Goal: Task Accomplishment & Management: Complete application form

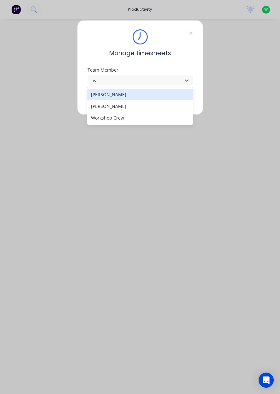
click at [112, 106] on div "[PERSON_NAME]" at bounding box center [140, 106] width 106 height 12
type input "w"
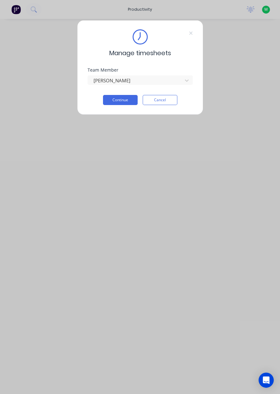
click at [124, 99] on button "Continue" at bounding box center [120, 100] width 35 height 10
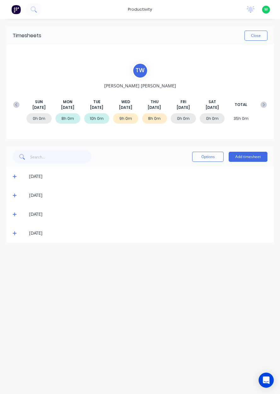
click at [249, 158] on button "Add timesheet" at bounding box center [248, 157] width 39 height 10
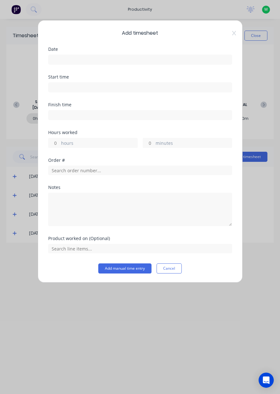
click at [176, 61] on input at bounding box center [140, 59] width 183 height 9
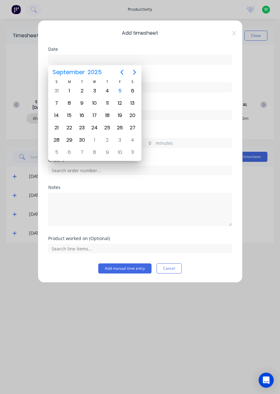
click at [118, 92] on div "5" at bounding box center [119, 90] width 9 height 9
type input "[DATE]"
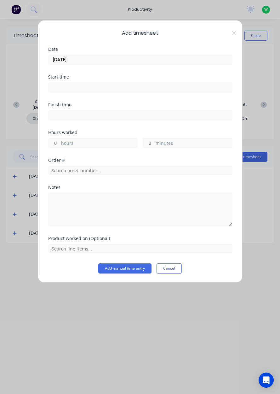
click at [104, 140] on label "hours" at bounding box center [99, 144] width 76 height 8
click at [60, 140] on input "hours" at bounding box center [54, 142] width 11 height 9
type input "8"
click at [109, 169] on input "text" at bounding box center [140, 169] width 184 height 9
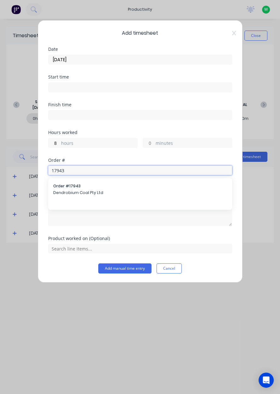
type input "17943"
click at [82, 186] on span "Order # 17943" at bounding box center [140, 186] width 174 height 6
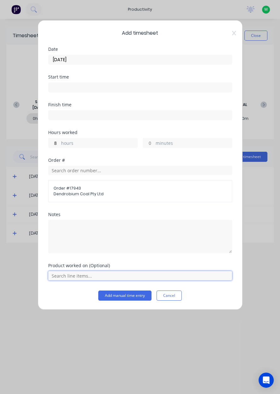
click at [162, 276] on input "text" at bounding box center [140, 275] width 184 height 9
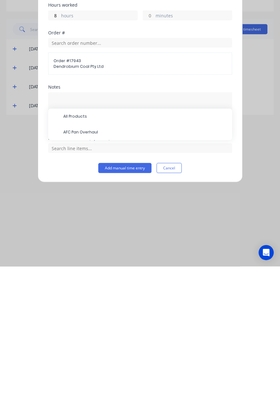
click at [97, 257] on span "AFC Pan Overhaul" at bounding box center [145, 260] width 164 height 6
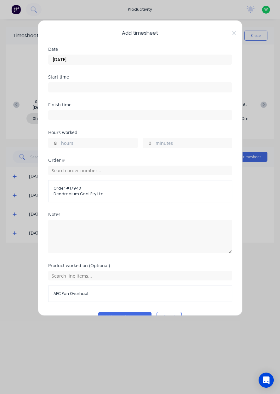
click at [125, 314] on button "Add manual time entry" at bounding box center [124, 317] width 53 height 10
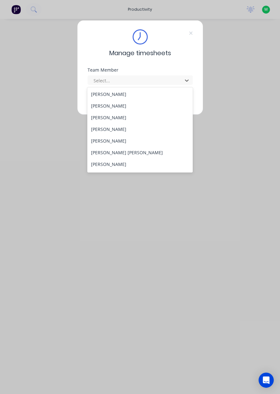
scroll to position [48, 0]
click at [108, 139] on div "[PERSON_NAME]" at bounding box center [140, 140] width 106 height 12
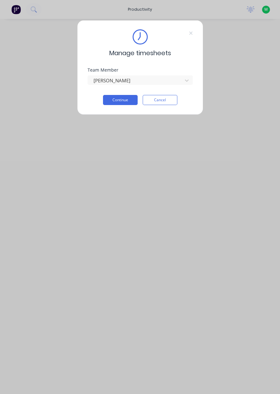
click at [124, 100] on button "Continue" at bounding box center [120, 100] width 35 height 10
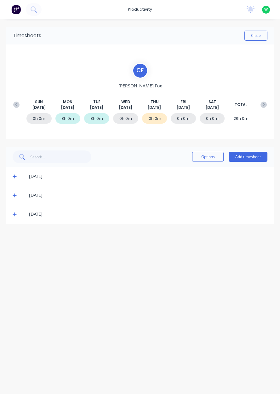
click at [18, 215] on span at bounding box center [16, 214] width 6 height 6
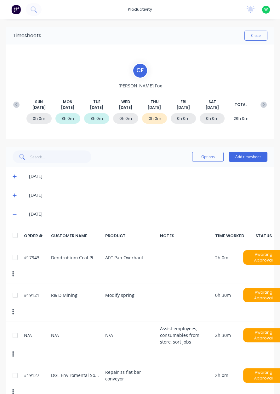
scroll to position [26, 0]
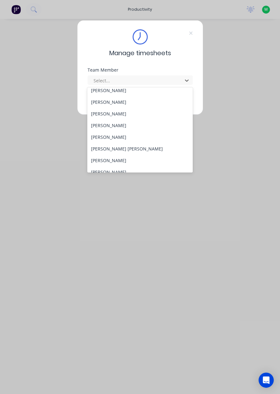
scroll to position [232, 0]
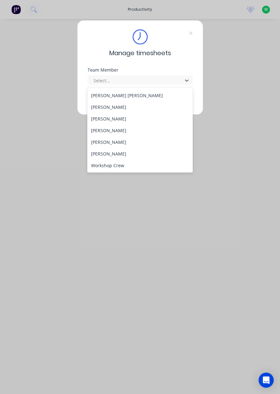
click at [97, 144] on div "Toby Lindsay" at bounding box center [140, 142] width 106 height 12
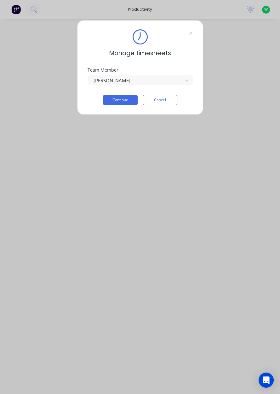
click at [115, 101] on button "Continue" at bounding box center [120, 100] width 35 height 10
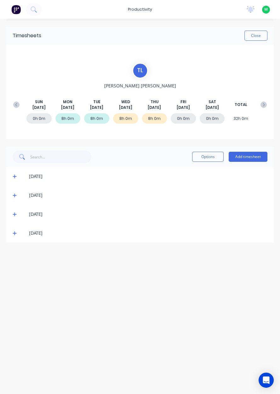
click at [258, 158] on button "Add timesheet" at bounding box center [248, 157] width 39 height 10
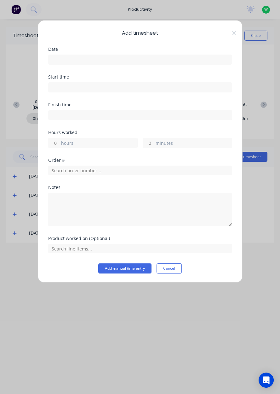
click at [191, 60] on input at bounding box center [140, 59] width 183 height 9
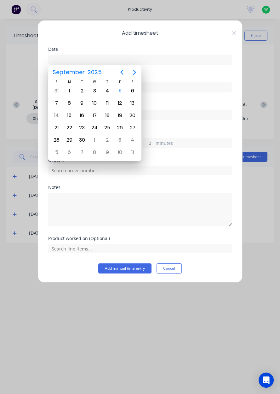
click at [119, 91] on div "5" at bounding box center [119, 90] width 9 height 9
type input "[DATE]"
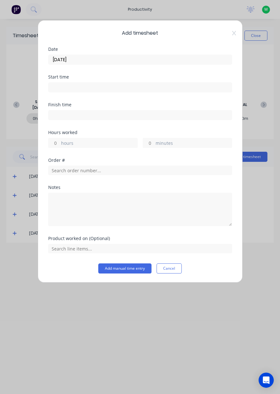
click at [109, 144] on label "hours" at bounding box center [99, 144] width 76 height 8
click at [60, 144] on input "hours" at bounding box center [54, 142] width 11 height 9
click at [106, 146] on label "hours" at bounding box center [99, 144] width 76 height 8
click at [60, 146] on input "0" at bounding box center [54, 142] width 11 height 9
type input "0.5"
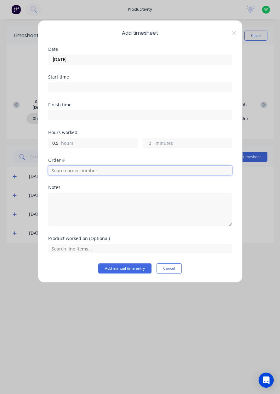
click at [111, 172] on input "text" at bounding box center [140, 169] width 184 height 9
type input "17483"
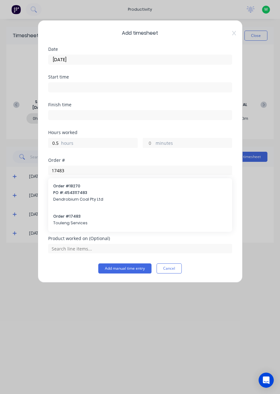
click at [102, 223] on span "Touleng Services" at bounding box center [140, 223] width 174 height 6
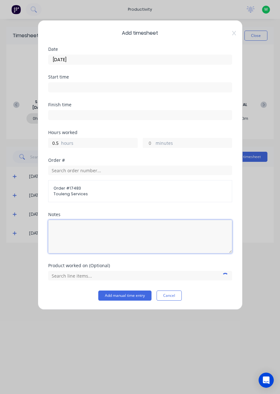
click at [119, 243] on textarea at bounding box center [140, 236] width 184 height 33
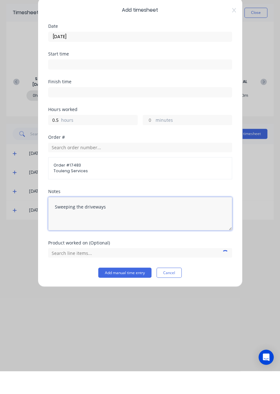
type textarea "Sweeping the driveways"
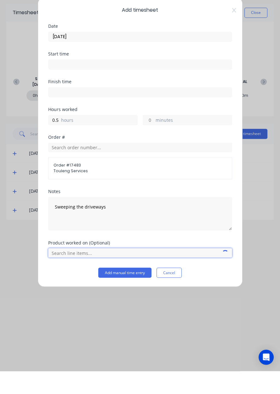
click at [72, 275] on input "text" at bounding box center [140, 275] width 184 height 9
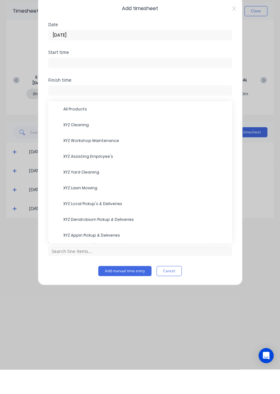
click at [124, 197] on span "XYZ Yard Cleaning" at bounding box center [145, 197] width 164 height 6
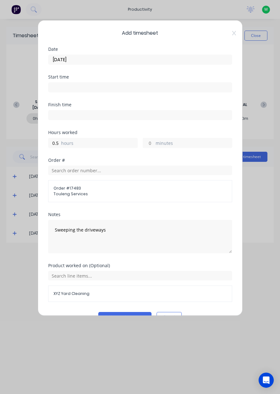
click at [123, 318] on button "Add manual time entry" at bounding box center [124, 317] width 53 height 10
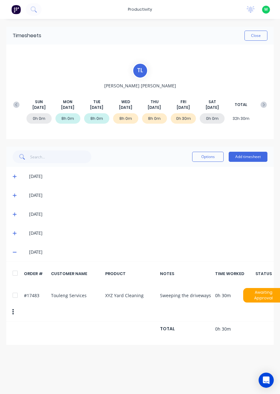
click at [257, 156] on button "Add timesheet" at bounding box center [248, 157] width 39 height 10
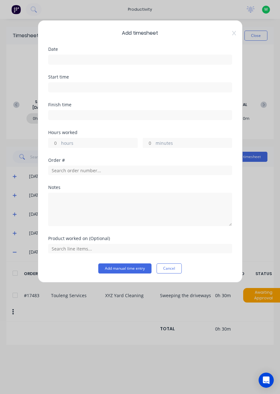
click at [194, 61] on input at bounding box center [140, 59] width 183 height 9
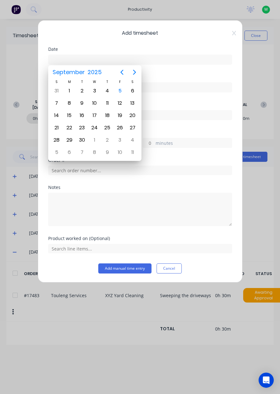
click at [124, 93] on div "5" at bounding box center [119, 90] width 9 height 9
type input "[DATE]"
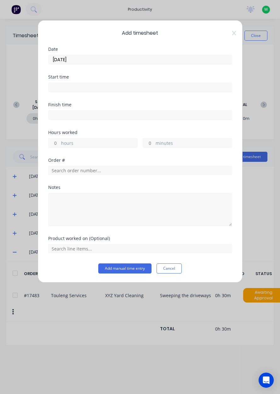
click at [103, 143] on label "hours" at bounding box center [99, 144] width 76 height 8
click at [60, 143] on input "hours" at bounding box center [54, 142] width 11 height 9
type input "1.5"
click at [57, 171] on input "text" at bounding box center [140, 169] width 184 height 9
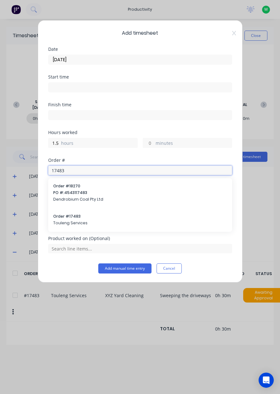
type input "17483"
click at [64, 220] on span "Touleng Services" at bounding box center [140, 223] width 174 height 6
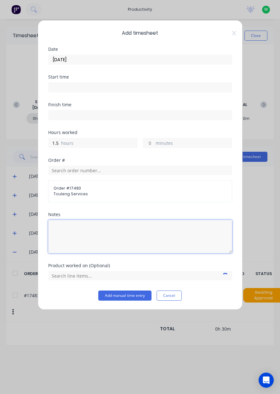
click at [62, 245] on textarea at bounding box center [140, 236] width 184 height 33
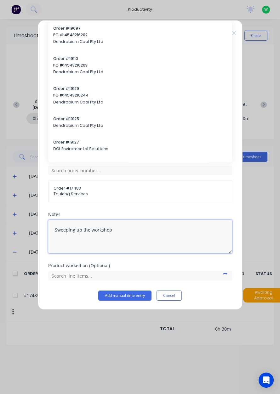
type textarea "Sweeping up the workshop"
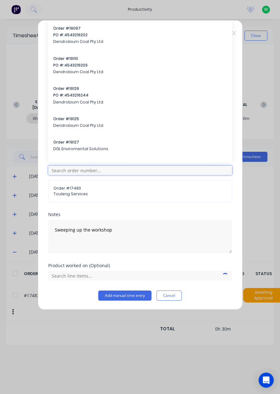
click at [157, 171] on input "text" at bounding box center [140, 169] width 184 height 9
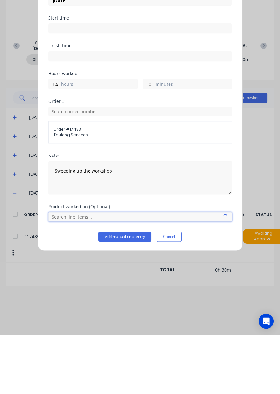
click at [119, 276] on input "text" at bounding box center [140, 275] width 184 height 9
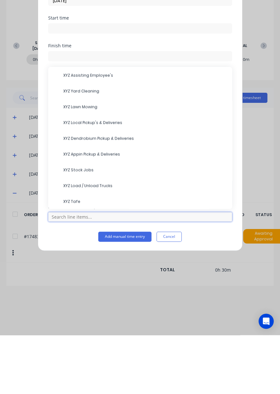
scroll to position [63, 0]
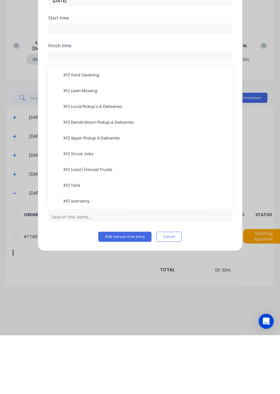
click at [49, 153] on div "XYZ Lawn Mowing" at bounding box center [140, 150] width 184 height 16
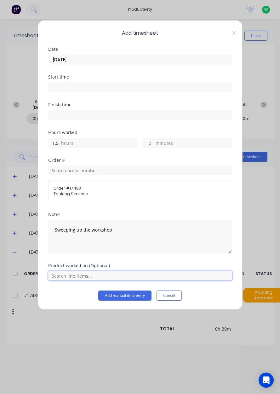
click at [65, 275] on input "text" at bounding box center [140, 275] width 184 height 9
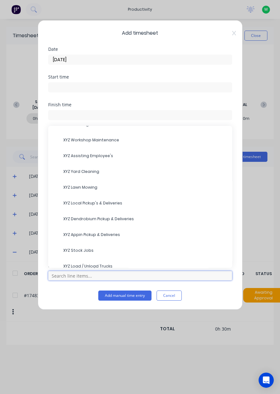
scroll to position [0, 0]
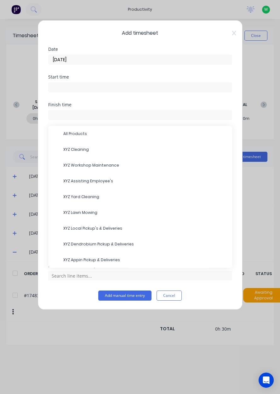
click at [64, 147] on span "XYZ Cleaning" at bounding box center [145, 150] width 164 height 6
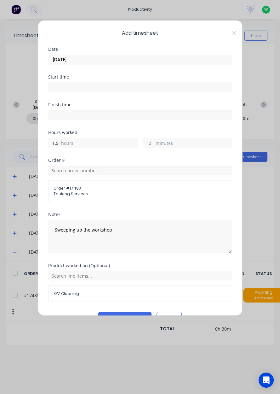
click at [109, 312] on button "Add manual time entry" at bounding box center [124, 317] width 53 height 10
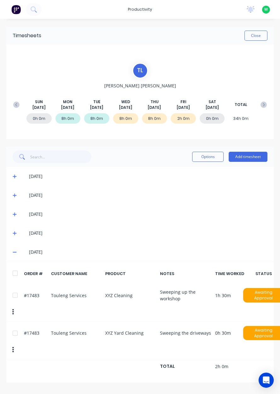
click at [252, 158] on button "Add timesheet" at bounding box center [248, 157] width 39 height 10
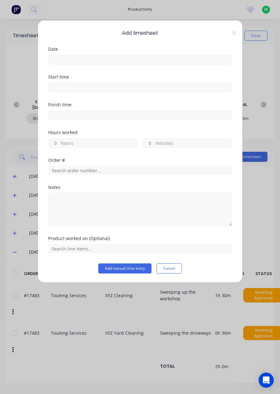
click at [188, 61] on input at bounding box center [140, 59] width 183 height 9
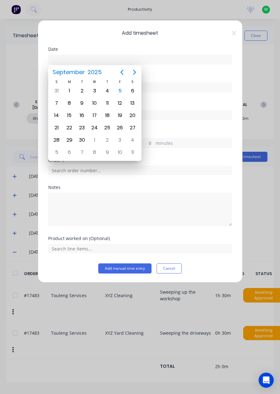
click at [123, 93] on div "5" at bounding box center [119, 90] width 9 height 9
type input "[DATE]"
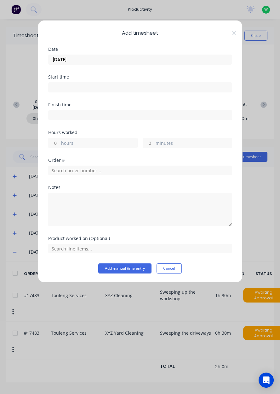
click at [111, 145] on label "hours" at bounding box center [99, 144] width 76 height 8
click at [60, 145] on input "hours" at bounding box center [54, 142] width 11 height 9
type input "6"
click at [99, 170] on input "text" at bounding box center [140, 169] width 184 height 9
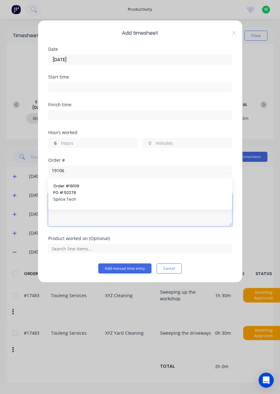
click at [117, 193] on textarea at bounding box center [140, 209] width 184 height 33
click at [140, 202] on textarea at bounding box center [140, 209] width 184 height 33
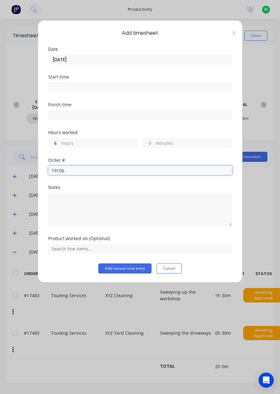
click at [115, 172] on input "19106" at bounding box center [140, 169] width 184 height 9
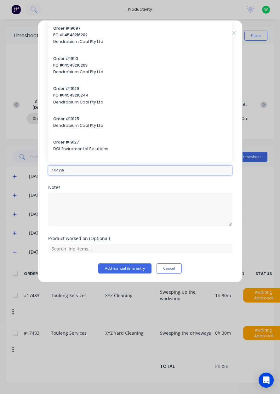
click at [133, 167] on input "19106" at bounding box center [140, 169] width 184 height 9
type input "19106"
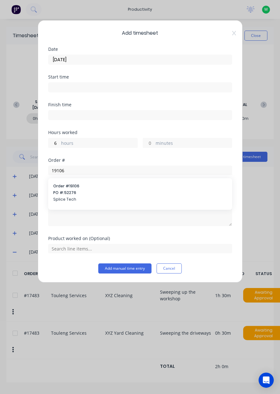
click at [101, 198] on span "Splice Tech" at bounding box center [140, 199] width 174 height 6
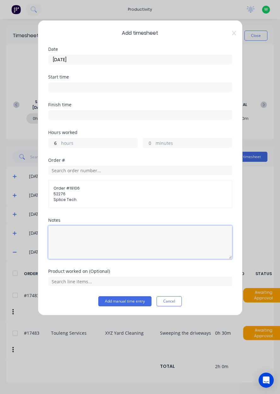
click at [115, 249] on textarea at bounding box center [140, 241] width 184 height 33
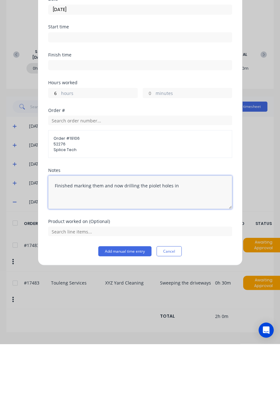
type textarea "Finished marking them and now drilling the piolet holes in"
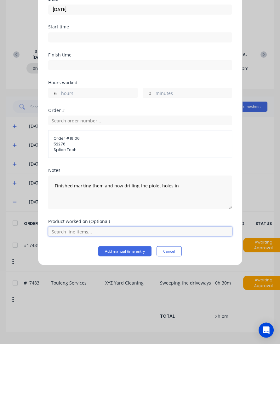
click at [161, 279] on input "text" at bounding box center [140, 280] width 184 height 9
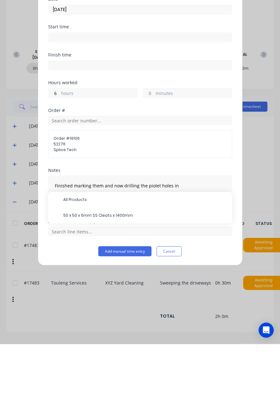
click at [117, 267] on span "50 x 50 x 5mm SS Cleats x 1400mm" at bounding box center [145, 265] width 164 height 6
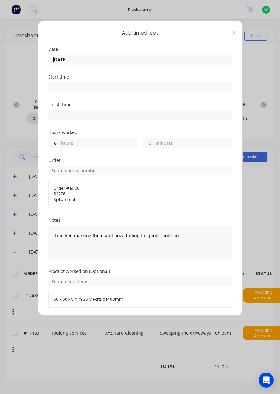
scroll to position [20, 0]
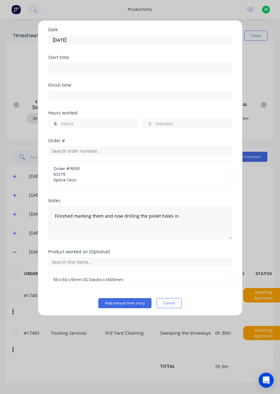
click at [127, 310] on div "Add timesheet Date 05/09/2025 Start time Finish time Hours worked 6 hours minut…" at bounding box center [140, 167] width 205 height 295
click at [137, 302] on button "Add manual time entry" at bounding box center [124, 303] width 53 height 10
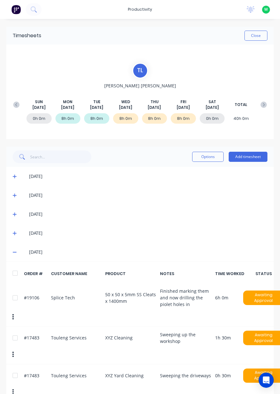
click at [260, 157] on button "Add timesheet" at bounding box center [248, 157] width 39 height 10
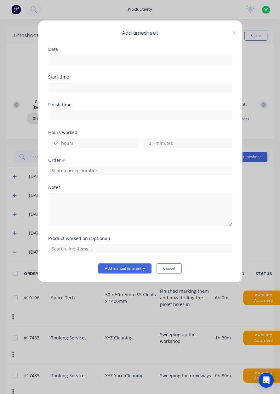
click at [189, 59] on input at bounding box center [140, 59] width 183 height 9
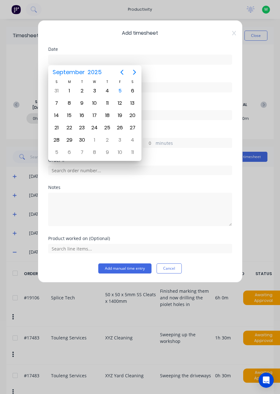
click at [122, 91] on div "5" at bounding box center [119, 90] width 9 height 9
type input "[DATE]"
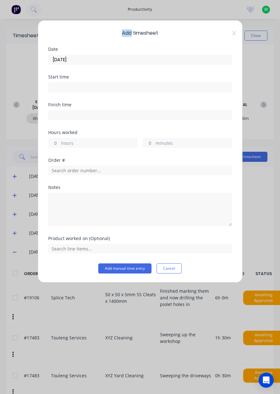
click at [116, 147] on label "hours" at bounding box center [99, 144] width 76 height 8
click at [60, 147] on input "hours" at bounding box center [54, 142] width 11 height 9
type input "8"
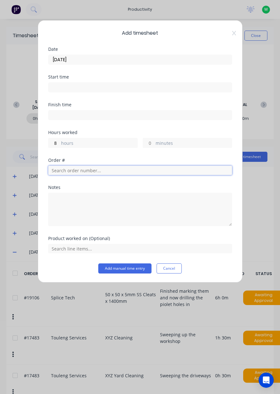
click at [100, 171] on input "text" at bounding box center [140, 169] width 184 height 9
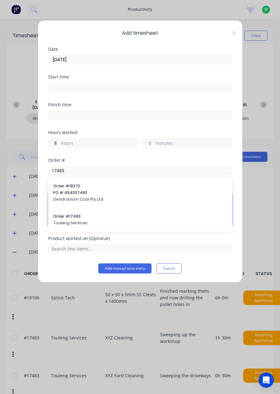
click at [96, 221] on textarea at bounding box center [140, 209] width 184 height 33
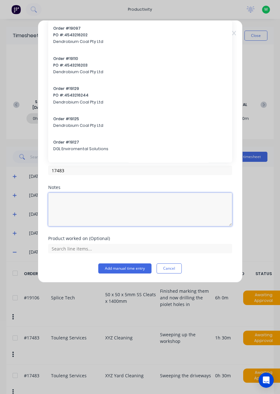
click at [66, 219] on textarea at bounding box center [140, 209] width 184 height 33
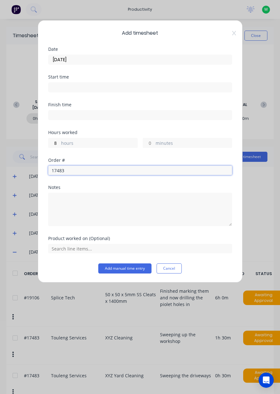
click at [111, 171] on input "17483" at bounding box center [140, 169] width 184 height 9
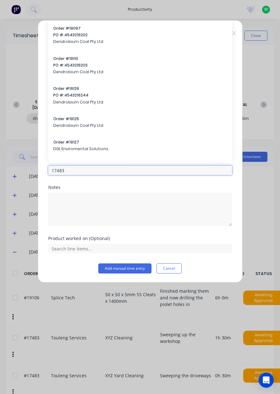
click at [210, 171] on input "17483" at bounding box center [140, 169] width 184 height 9
type input "17483"
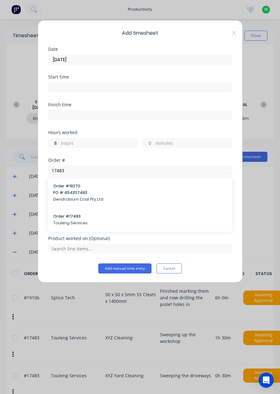
click at [82, 215] on span "Order # 17483" at bounding box center [140, 216] width 174 height 6
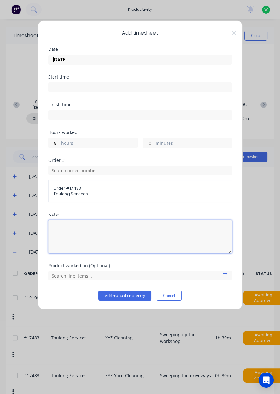
click at [93, 230] on textarea at bounding box center [140, 236] width 184 height 33
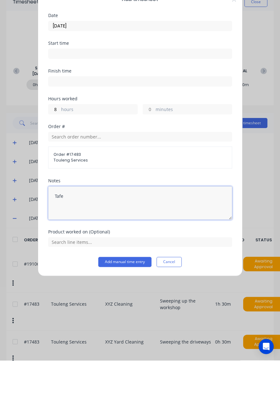
type textarea "Tafe"
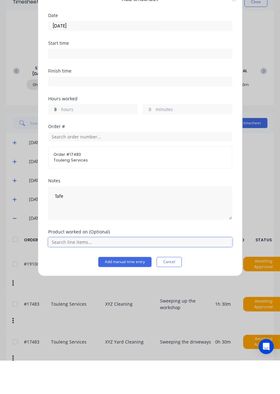
click at [62, 277] on input "text" at bounding box center [140, 275] width 184 height 9
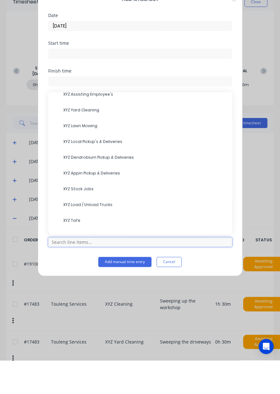
scroll to position [63, 0]
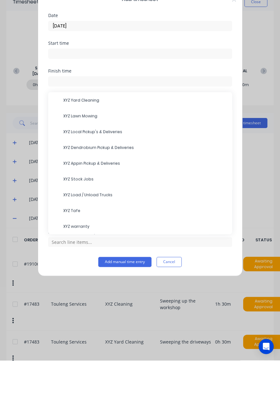
click at [74, 243] on span "XYZ Tafe" at bounding box center [145, 244] width 164 height 6
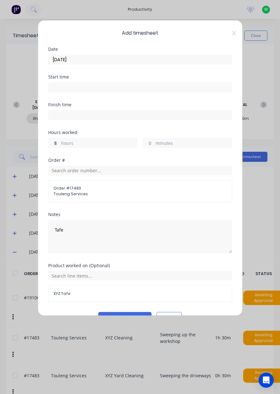
scroll to position [14, 0]
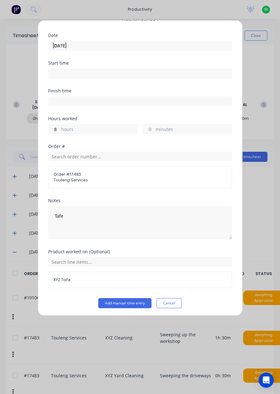
click at [57, 45] on input "[DATE]" at bounding box center [140, 45] width 183 height 9
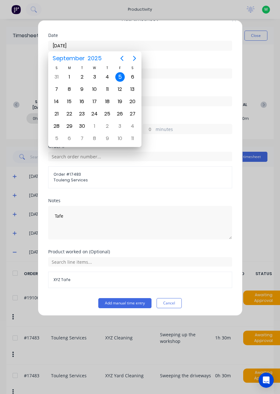
click at [67, 91] on div "8" at bounding box center [69, 88] width 9 height 9
type input "08/09/2025"
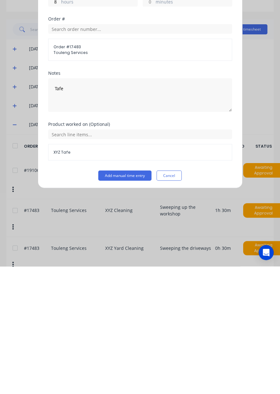
scroll to position [0, 0]
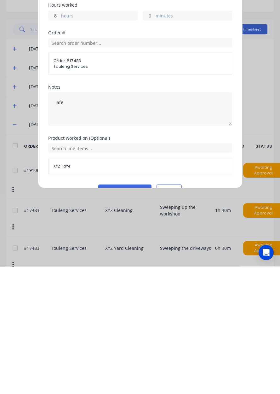
click at [117, 316] on button "Add manual time entry" at bounding box center [124, 317] width 53 height 10
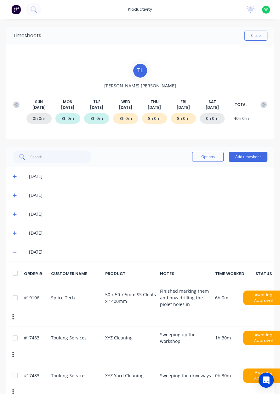
click at [265, 105] on icon at bounding box center [264, 104] width 6 height 6
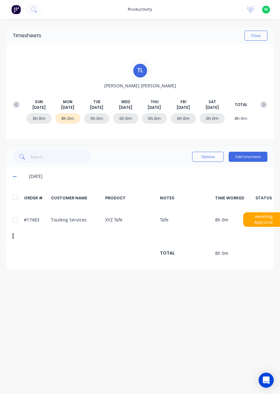
click at [16, 106] on icon at bounding box center [16, 104] width 6 height 6
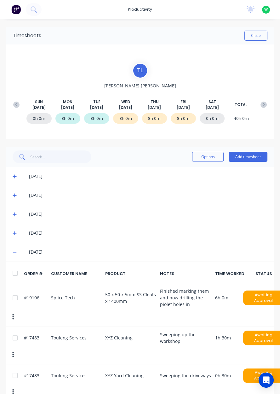
click at [15, 106] on icon at bounding box center [16, 104] width 6 height 6
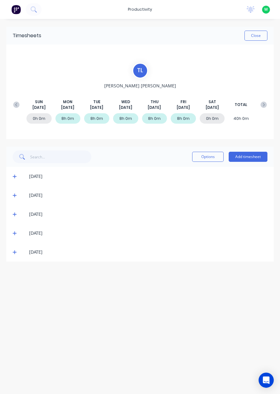
click at [16, 105] on icon at bounding box center [16, 104] width 2 height 3
click at [13, 103] on icon at bounding box center [16, 104] width 6 height 6
click at [14, 104] on icon at bounding box center [16, 104] width 6 height 6
click at [20, 105] on button at bounding box center [16, 104] width 13 height 11
click at [18, 106] on div "T L Toby Lindsay SUN Jul 13th MON Jul 14th TUE Jul 15th WED Jul 16th THU Jul 17…" at bounding box center [140, 92] width 260 height 58
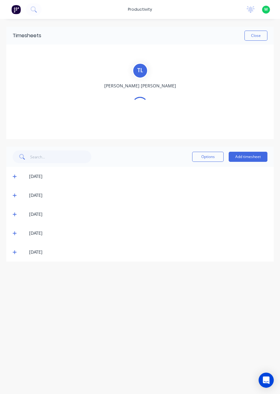
click at [17, 105] on div "T L Toby Lindsay" at bounding box center [140, 92] width 260 height 58
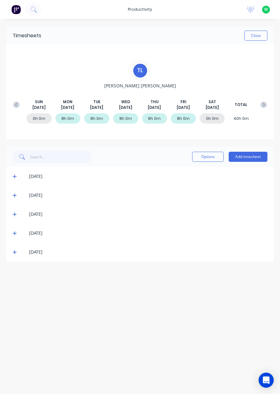
click at [15, 105] on icon at bounding box center [16, 104] width 2 height 3
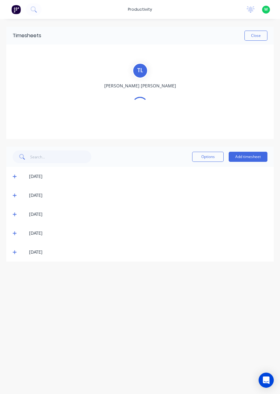
click at [15, 105] on div "T L Toby Lindsay" at bounding box center [140, 92] width 260 height 58
click at [14, 104] on div "T L Toby Lindsay" at bounding box center [140, 92] width 260 height 58
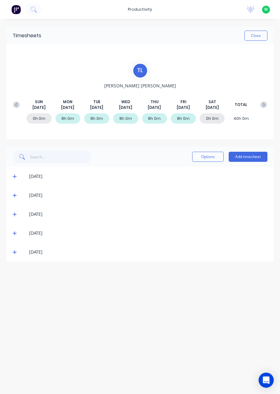
click at [14, 104] on icon at bounding box center [16, 104] width 6 height 6
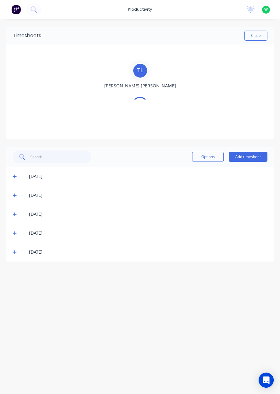
click at [14, 106] on div "T L Toby Lindsay" at bounding box center [140, 92] width 260 height 58
click at [15, 106] on div "T L Toby Lindsay" at bounding box center [140, 92] width 260 height 58
click at [16, 106] on div "T L Toby Lindsay" at bounding box center [140, 92] width 260 height 58
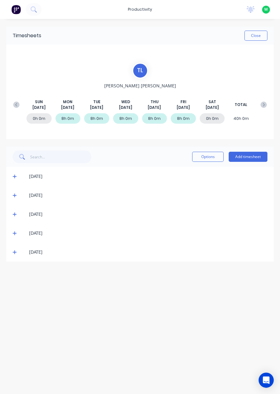
click at [16, 107] on button at bounding box center [16, 104] width 13 height 11
click at [16, 109] on button at bounding box center [16, 104] width 13 height 11
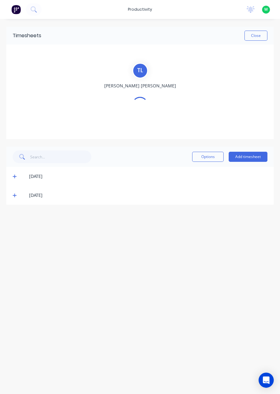
click at [14, 110] on div "T L Toby Lindsay" at bounding box center [140, 92] width 260 height 58
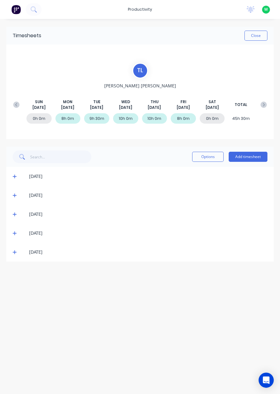
click at [14, 108] on button at bounding box center [16, 104] width 13 height 11
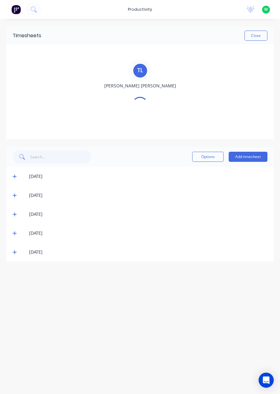
click at [14, 111] on div "T L Toby Lindsay" at bounding box center [140, 92] width 260 height 58
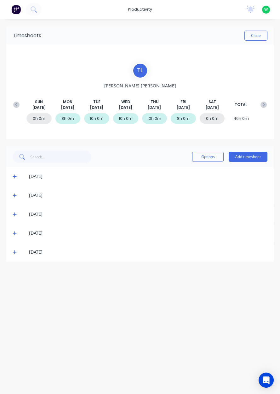
click at [16, 216] on icon at bounding box center [15, 214] width 4 height 4
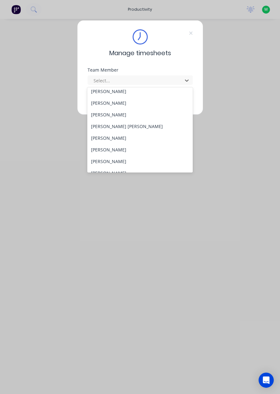
scroll to position [74, 0]
click at [112, 127] on div "[PERSON_NAME] [PERSON_NAME]" at bounding box center [140, 125] width 106 height 12
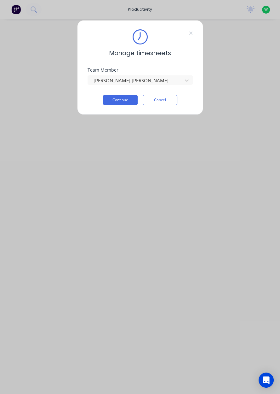
click at [121, 101] on button "Continue" at bounding box center [120, 100] width 35 height 10
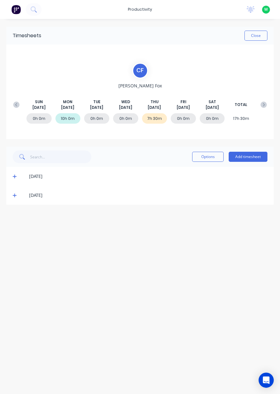
click at [251, 157] on button "Add timesheet" at bounding box center [248, 157] width 39 height 10
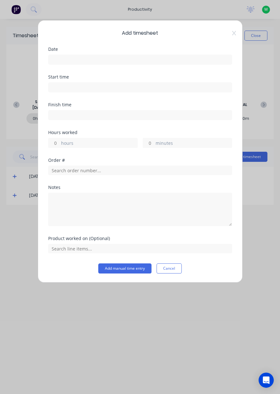
click at [187, 61] on input at bounding box center [140, 59] width 183 height 9
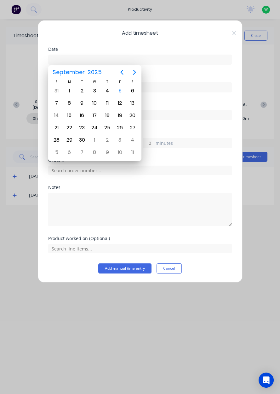
click at [120, 85] on div "5" at bounding box center [120, 91] width 13 height 12
type input "[DATE]"
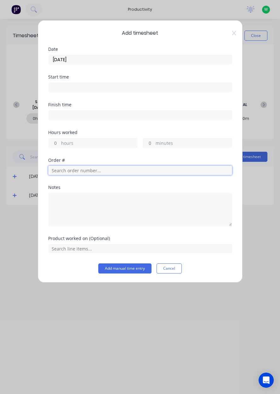
click at [140, 171] on input "text" at bounding box center [140, 169] width 184 height 9
type input "17943"
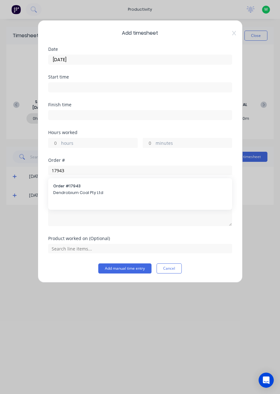
click at [101, 191] on span "Dendrobium Coal Pty Ltd" at bounding box center [140, 193] width 174 height 6
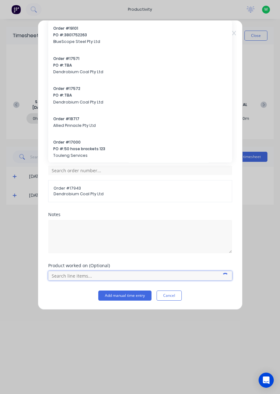
click at [110, 275] on input "text" at bounding box center [140, 275] width 184 height 9
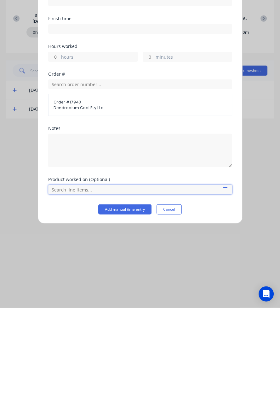
click at [128, 277] on input "text" at bounding box center [140, 275] width 184 height 9
click at [107, 140] on label "hours" at bounding box center [99, 144] width 76 height 8
click at [60, 140] on input "hours" at bounding box center [54, 142] width 11 height 9
type input "8"
click at [112, 276] on input "text" at bounding box center [140, 275] width 184 height 9
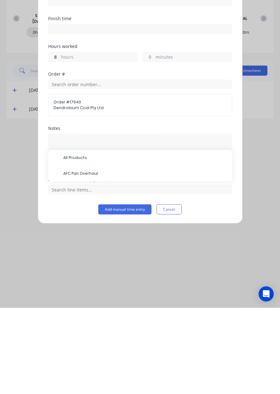
click at [133, 260] on span "AFC Pan Overhaul" at bounding box center [145, 260] width 164 height 6
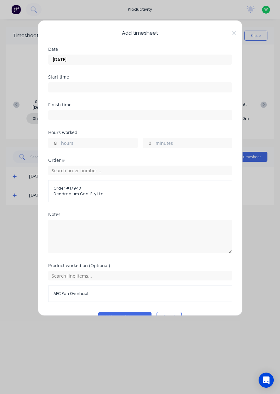
scroll to position [14, 0]
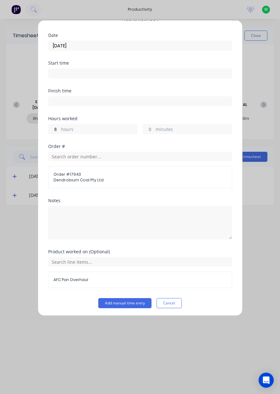
click at [127, 303] on button "Add manual time entry" at bounding box center [124, 303] width 53 height 10
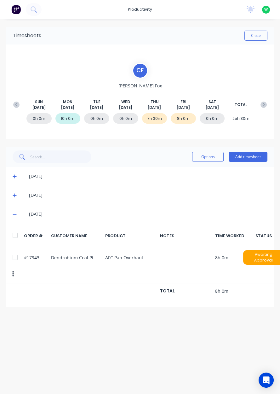
click at [13, 213] on icon at bounding box center [15, 214] width 4 height 4
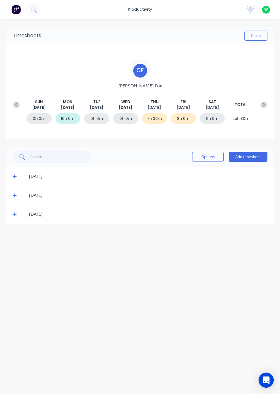
click at [260, 156] on button "Add timesheet" at bounding box center [248, 157] width 39 height 10
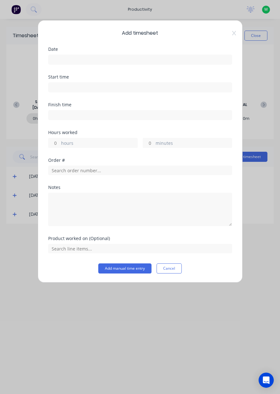
click at [177, 62] on input at bounding box center [140, 59] width 183 height 9
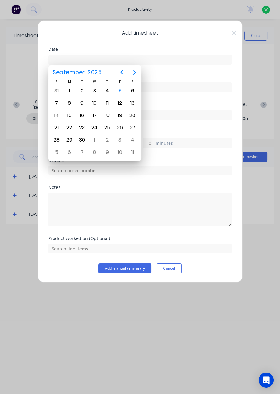
click at [96, 95] on div "3" at bounding box center [94, 90] width 9 height 9
type input "03/09/2025"
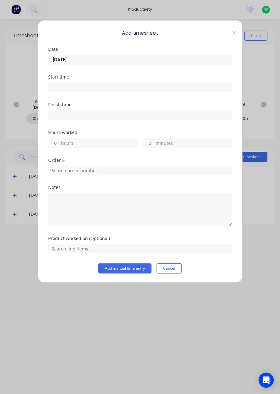
click at [110, 140] on label "hours" at bounding box center [99, 144] width 76 height 8
click at [60, 140] on input "hours" at bounding box center [54, 142] width 11 height 9
type input "8"
click at [118, 172] on input "text" at bounding box center [140, 169] width 184 height 9
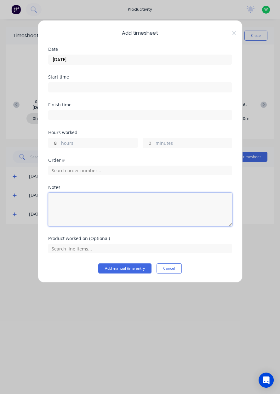
click at [151, 223] on textarea at bounding box center [140, 209] width 184 height 33
type textarea "Tafe"
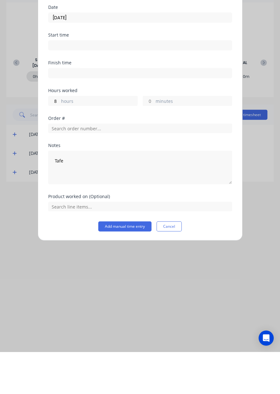
click at [124, 266] on button "Add manual time entry" at bounding box center [124, 268] width 53 height 10
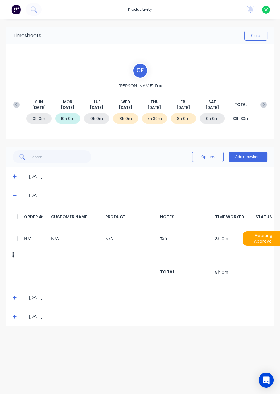
click at [14, 195] on icon at bounding box center [15, 195] width 4 height 1
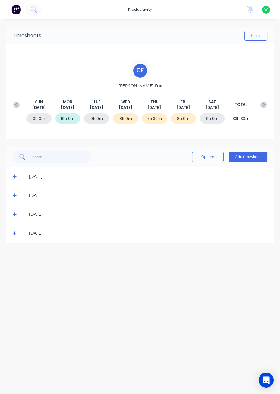
click at [14, 214] on icon at bounding box center [15, 214] width 4 height 4
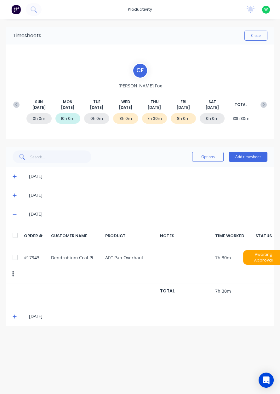
click at [259, 156] on button "Add timesheet" at bounding box center [248, 157] width 39 height 10
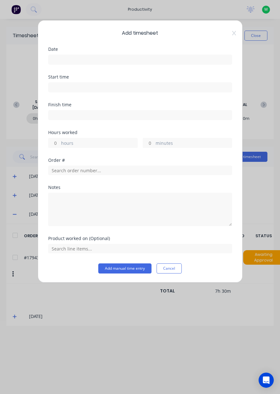
click at [162, 57] on input at bounding box center [140, 59] width 183 height 9
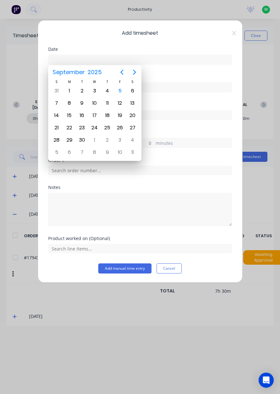
click at [109, 92] on div "4" at bounding box center [107, 90] width 9 height 9
type input "04/09/2025"
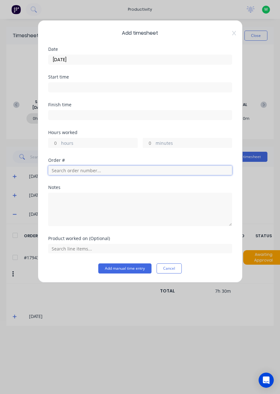
click at [134, 169] on input "text" at bounding box center [140, 169] width 184 height 9
type input "18778"
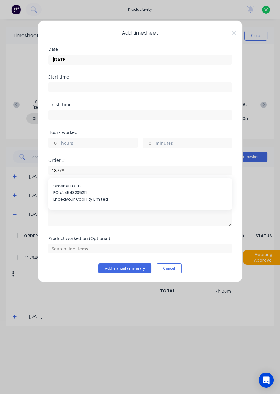
click at [110, 193] on span "PO #: 4543205211" at bounding box center [140, 193] width 174 height 6
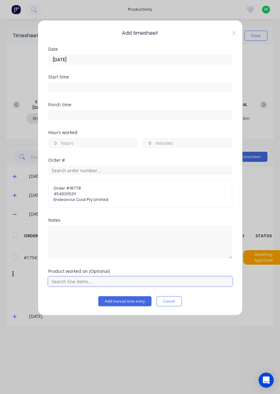
click at [113, 279] on input "text" at bounding box center [140, 280] width 184 height 9
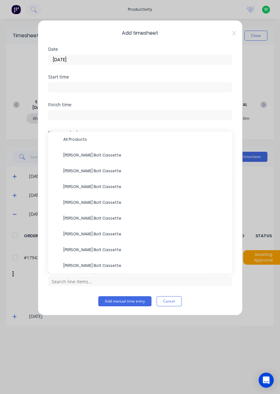
click at [100, 139] on span "All Products" at bounding box center [145, 139] width 164 height 6
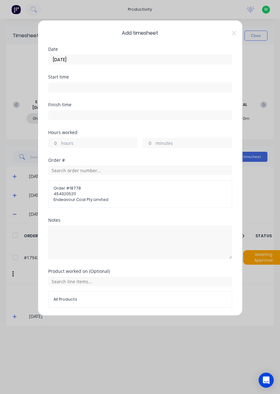
click at [108, 143] on label "hours" at bounding box center [99, 144] width 76 height 8
click at [60, 143] on input "hours" at bounding box center [54, 142] width 11 height 9
type input "0.5"
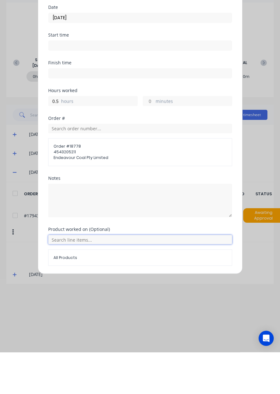
click at [138, 277] on input "text" at bounding box center [140, 280] width 184 height 9
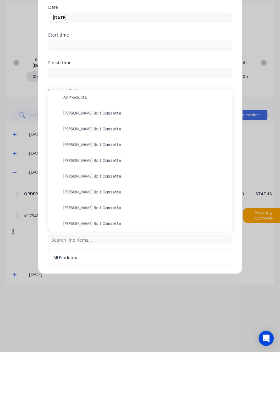
click at [253, 229] on div "Add timesheet Date 04/09/2025 Start time Finish time Hours worked 0.5 hours min…" at bounding box center [140, 197] width 280 height 394
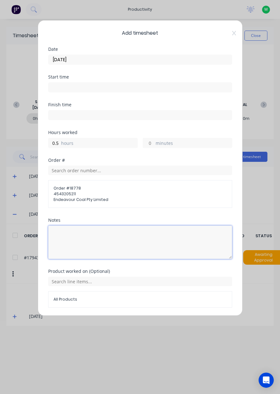
click at [115, 241] on textarea at bounding box center [140, 241] width 184 height 33
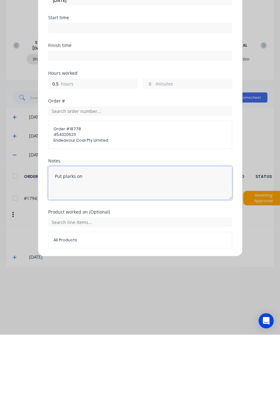
type textarea "Put plarks on"
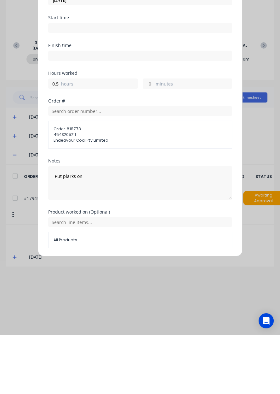
click at [131, 322] on button "Add manual time entry" at bounding box center [124, 322] width 53 height 10
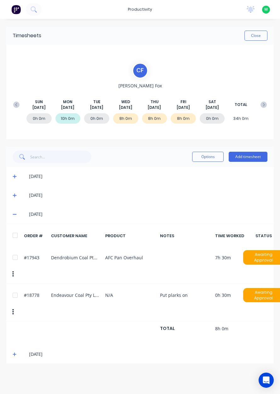
click at [13, 216] on icon at bounding box center [15, 214] width 4 height 4
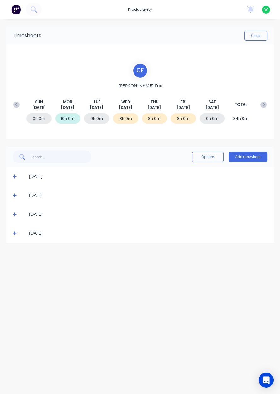
click at [256, 157] on button "Add timesheet" at bounding box center [248, 157] width 39 height 10
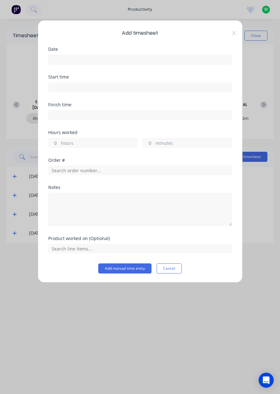
click at [133, 57] on input at bounding box center [140, 59] width 183 height 9
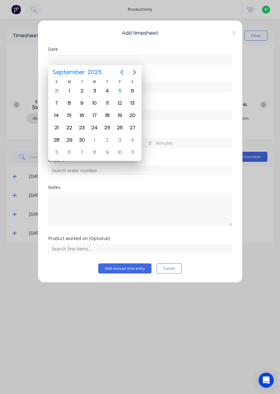
click at [82, 93] on div "2" at bounding box center [81, 90] width 9 height 9
type input "02/09/2025"
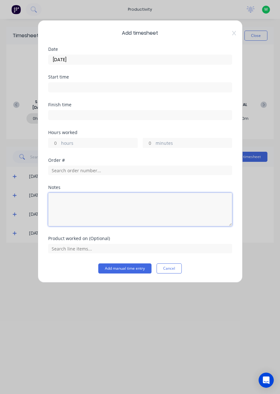
click at [103, 198] on textarea at bounding box center [140, 209] width 184 height 33
type textarea "Rdo"
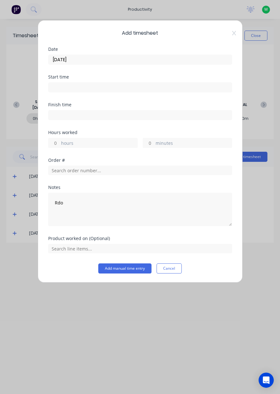
click at [93, 144] on label "hours" at bounding box center [99, 144] width 76 height 8
click at [60, 144] on input "hours" at bounding box center [54, 142] width 11 height 9
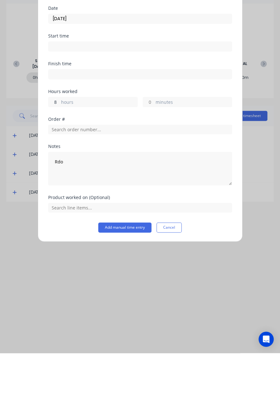
type input "8"
click at [125, 268] on button "Add manual time entry" at bounding box center [124, 268] width 53 height 10
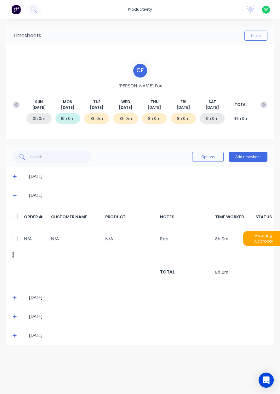
click at [18, 194] on span at bounding box center [16, 195] width 6 height 6
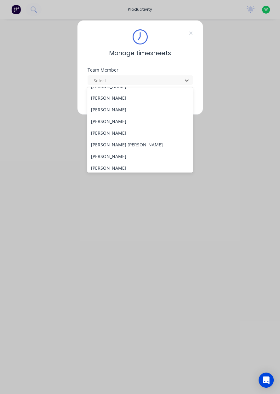
scroll to position [55, 0]
click at [106, 155] on div "[PERSON_NAME]" at bounding box center [140, 156] width 106 height 12
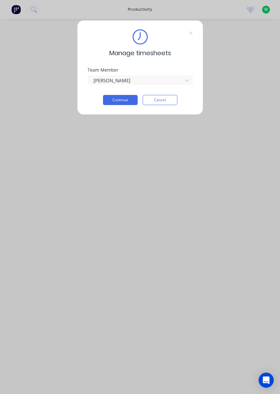
click at [124, 101] on button "Continue" at bounding box center [120, 100] width 35 height 10
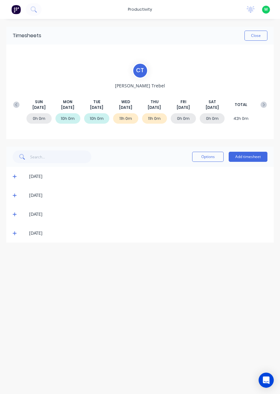
click at [253, 156] on button "Add timesheet" at bounding box center [248, 157] width 39 height 10
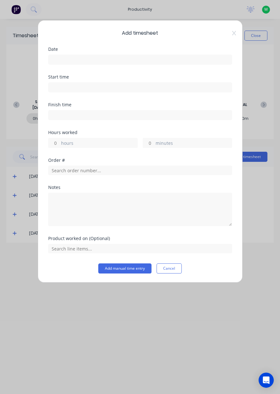
click at [67, 57] on input at bounding box center [140, 59] width 183 height 9
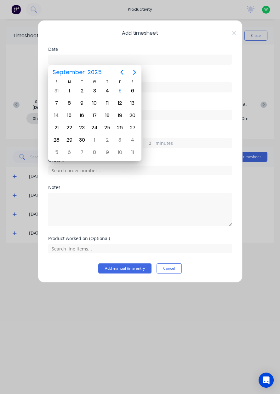
click at [124, 89] on div "5" at bounding box center [119, 90] width 9 height 9
type input "[DATE]"
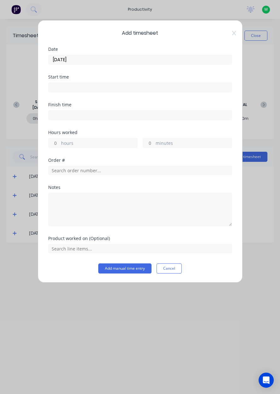
click at [72, 140] on label "hours" at bounding box center [99, 144] width 76 height 8
click at [60, 140] on input "hours" at bounding box center [54, 142] width 11 height 9
type input "9"
click at [74, 170] on input "text" at bounding box center [140, 169] width 184 height 9
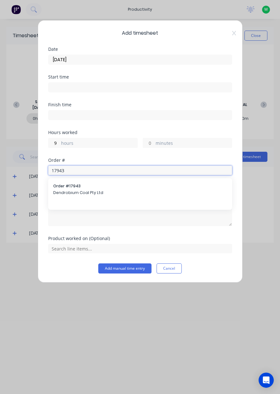
type input "17943"
click at [73, 191] on span "Dendrobium Coal Pty Ltd" at bounding box center [140, 193] width 174 height 6
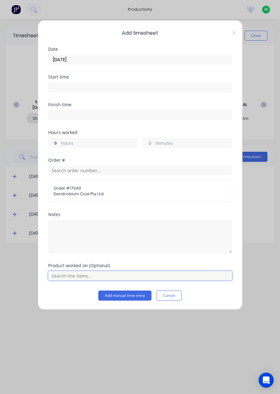
click at [84, 275] on input "text" at bounding box center [140, 275] width 184 height 9
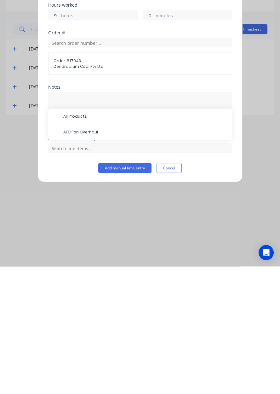
click at [86, 257] on span "AFC Pan Overhaul" at bounding box center [145, 260] width 164 height 6
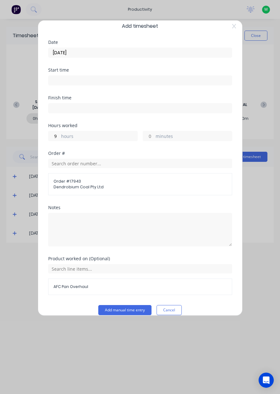
scroll to position [14, 0]
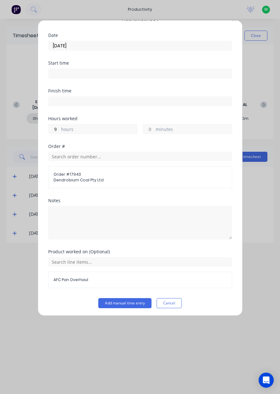
click at [128, 299] on button "Add manual time entry" at bounding box center [124, 303] width 53 height 10
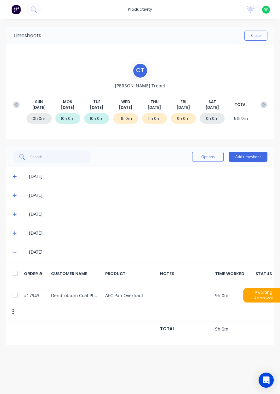
click at [257, 37] on button "Close" at bounding box center [256, 36] width 23 height 10
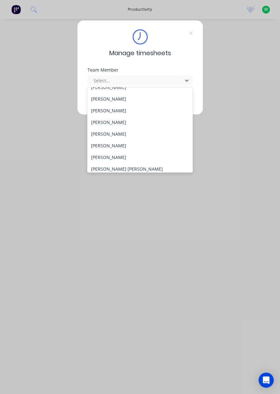
scroll to position [31, 0]
click at [128, 158] on div "[PERSON_NAME]" at bounding box center [140, 157] width 106 height 12
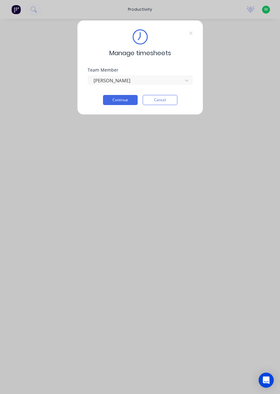
click at [121, 101] on button "Continue" at bounding box center [120, 100] width 35 height 10
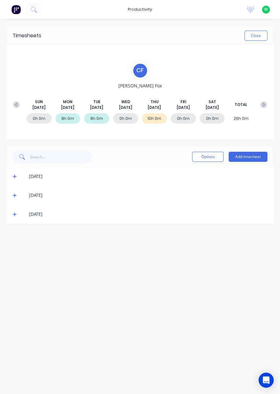
click at [13, 214] on icon at bounding box center [15, 214] width 4 height 4
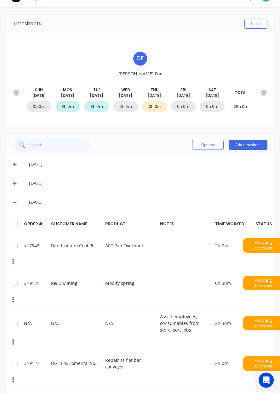
scroll to position [26, 0]
